Goal: Information Seeking & Learning: Learn about a topic

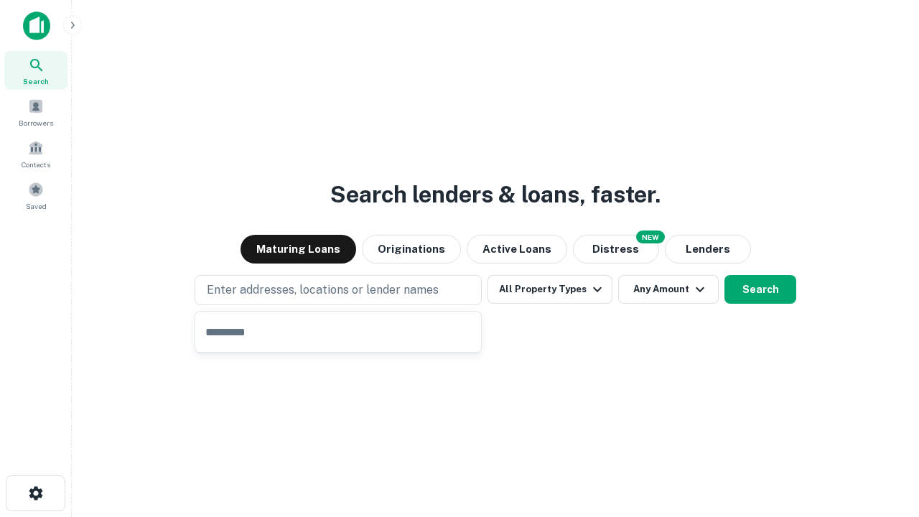
type input "**********"
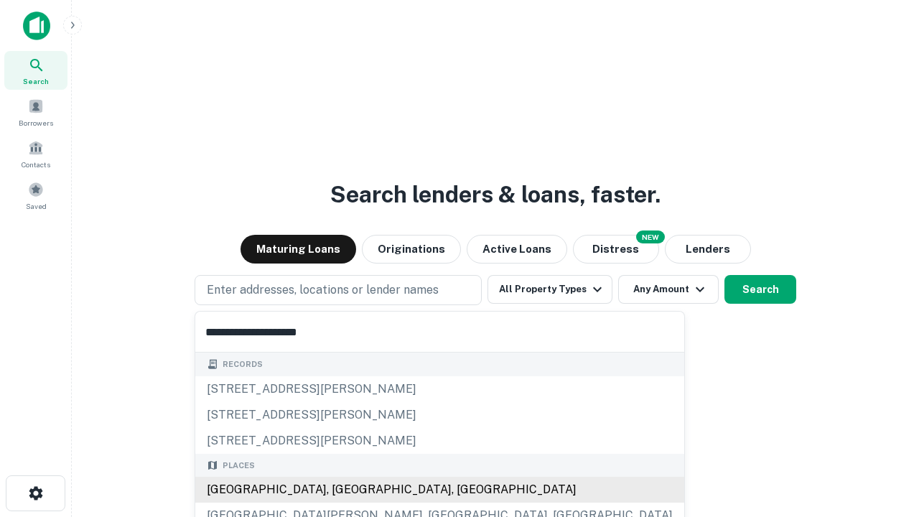
click at [343, 490] on div "[GEOGRAPHIC_DATA], [GEOGRAPHIC_DATA], [GEOGRAPHIC_DATA]" at bounding box center [439, 490] width 489 height 26
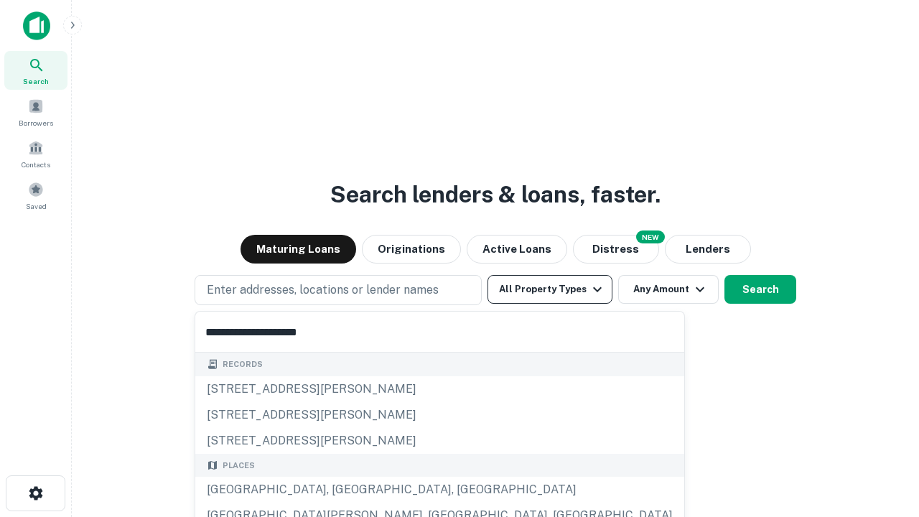
click at [550, 289] on button "All Property Types" at bounding box center [550, 289] width 125 height 29
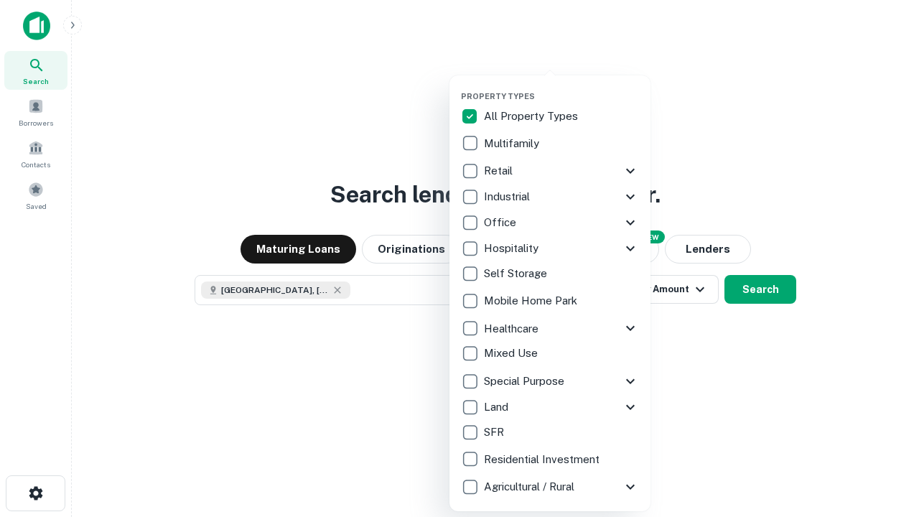
click at [562, 87] on button "button" at bounding box center [561, 87] width 201 height 1
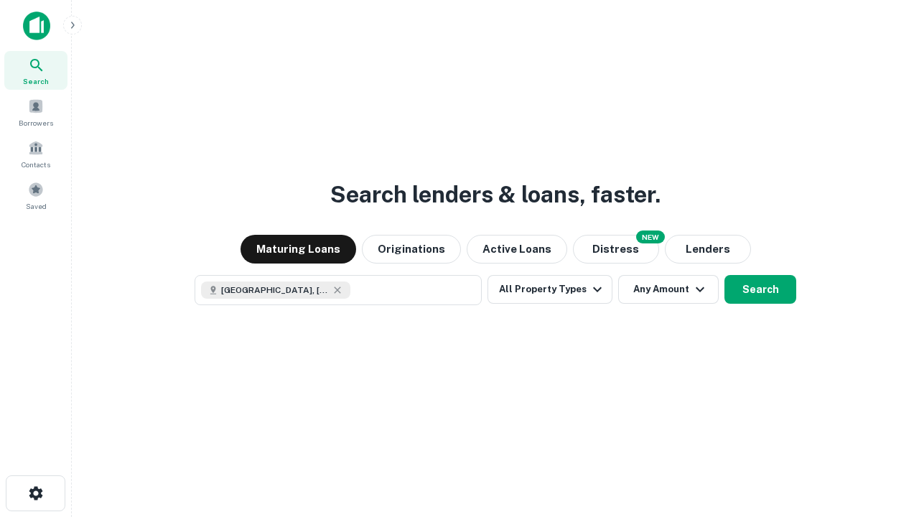
scroll to position [23, 0]
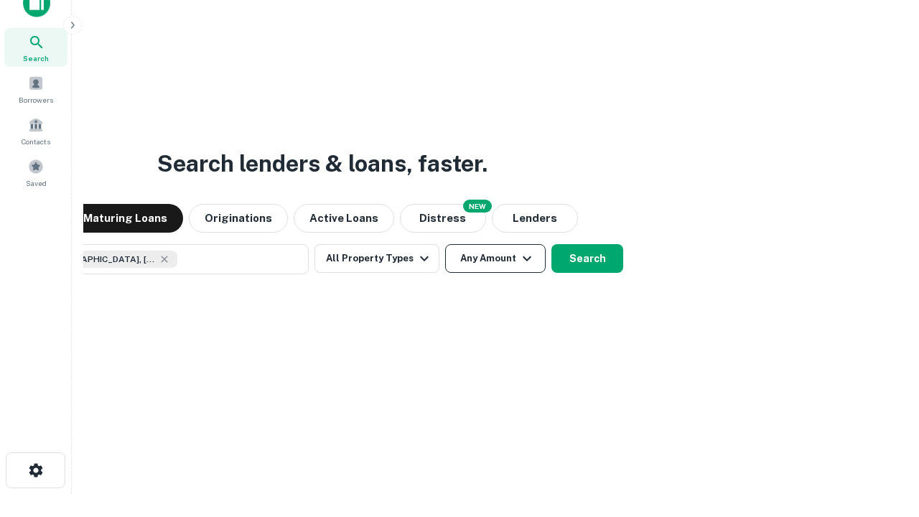
click at [445, 244] on button "Any Amount" at bounding box center [495, 258] width 101 height 29
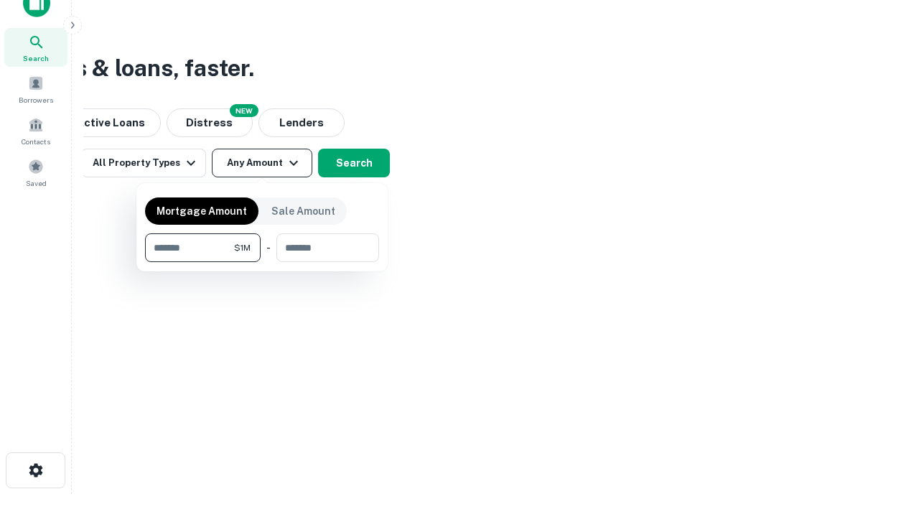
type input "*******"
click at [262, 262] on button "button" at bounding box center [262, 262] width 234 height 1
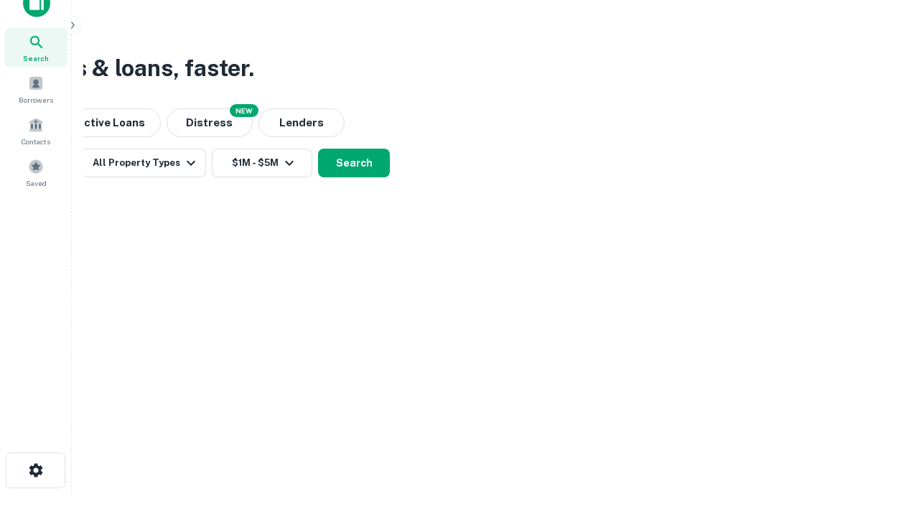
scroll to position [23, 0]
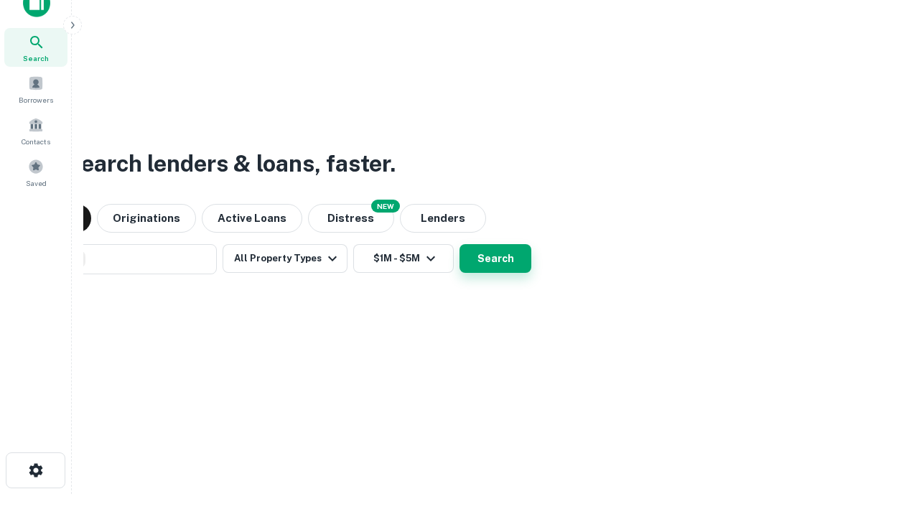
click at [460, 244] on button "Search" at bounding box center [496, 258] width 72 height 29
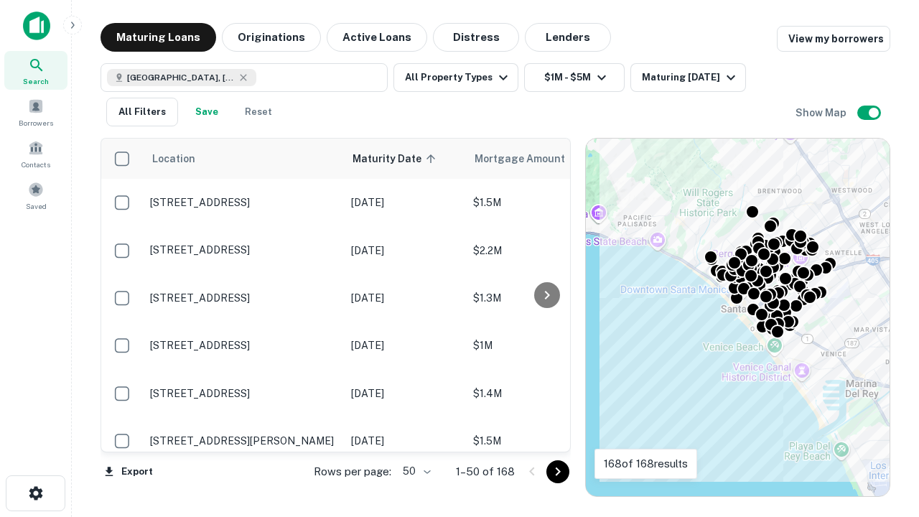
click at [414, 471] on body "Search Borrowers Contacts Saved Maturing Loans Originations Active Loans Distre…" at bounding box center [459, 258] width 919 height 517
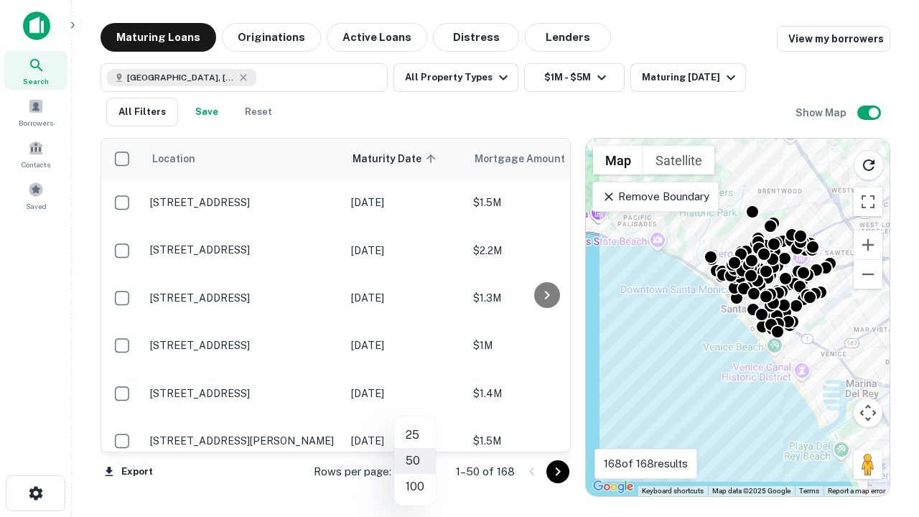
click at [415, 435] on li "25" at bounding box center [415, 435] width 42 height 26
